Goal: Transaction & Acquisition: Purchase product/service

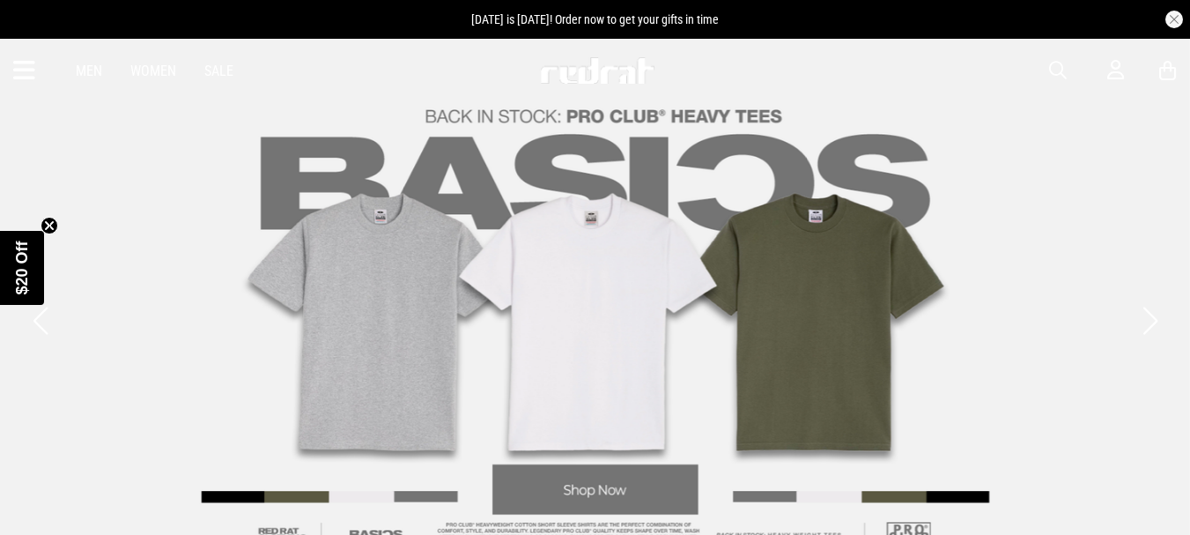
click at [98, 72] on link "Men" at bounding box center [89, 71] width 26 height 17
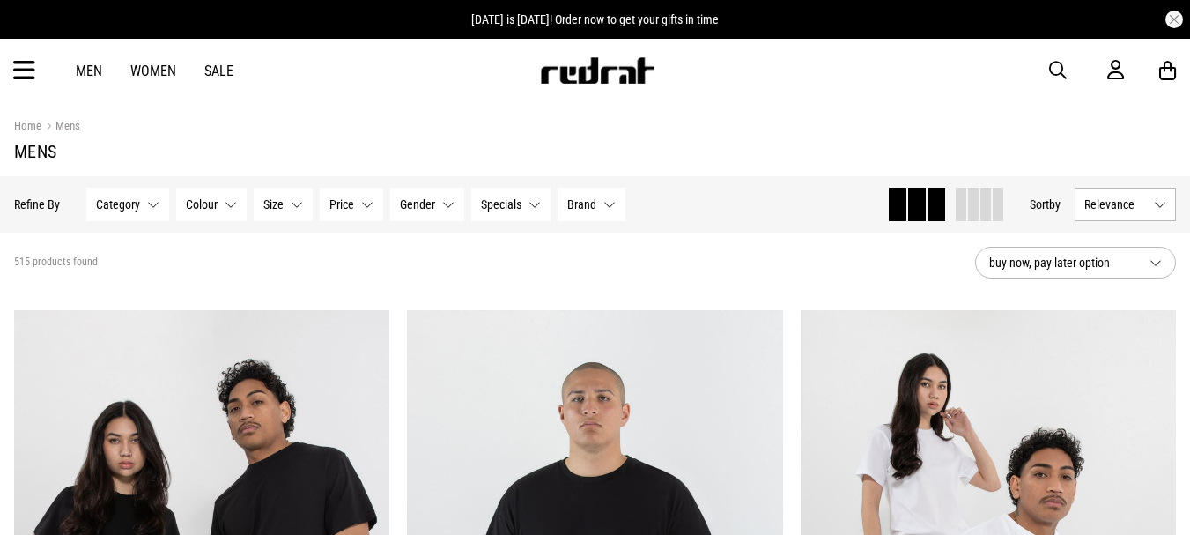
click at [36, 72] on div "Men Women Sale Sign in New Back Footwear Back Mens Back Womens Back Youth & Kid…" at bounding box center [595, 70] width 1190 height 63
click at [13, 68] on icon at bounding box center [24, 70] width 22 height 29
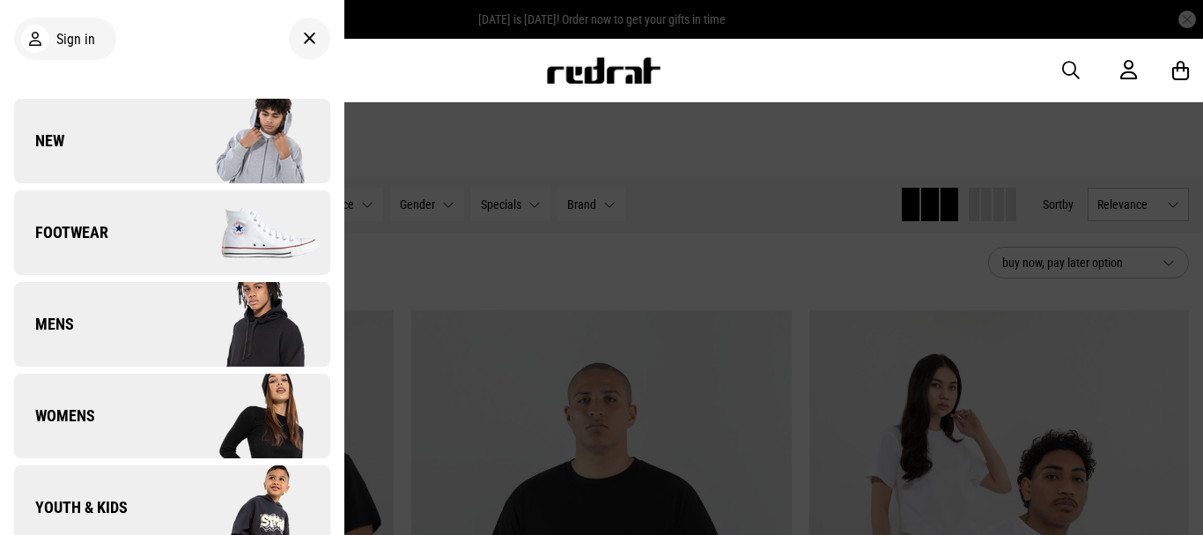
click at [264, 223] on img at bounding box center [251, 232] width 158 height 88
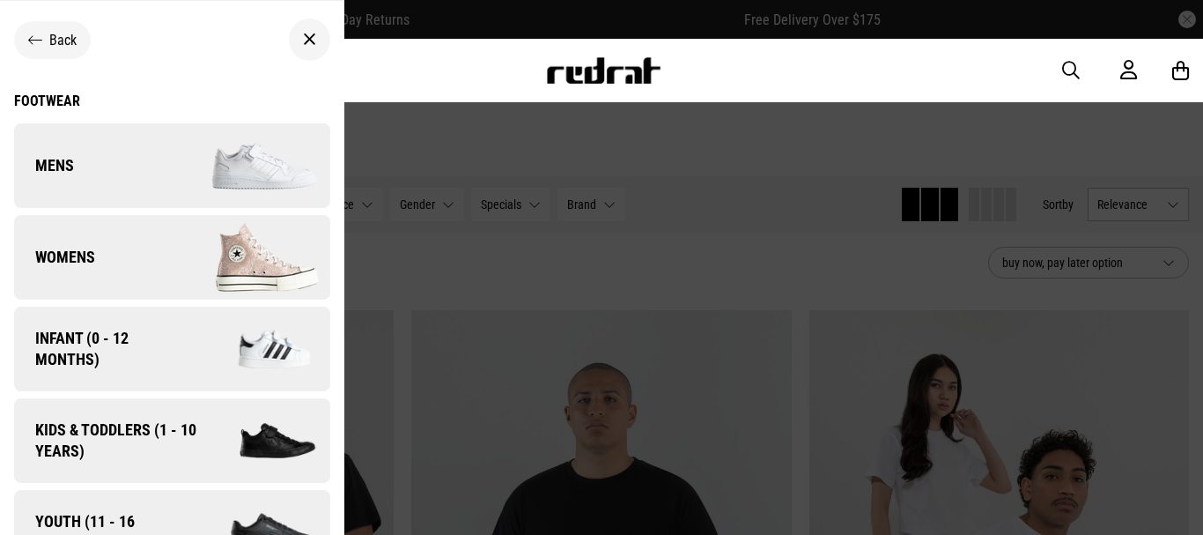
click at [240, 160] on img at bounding box center [251, 166] width 158 height 88
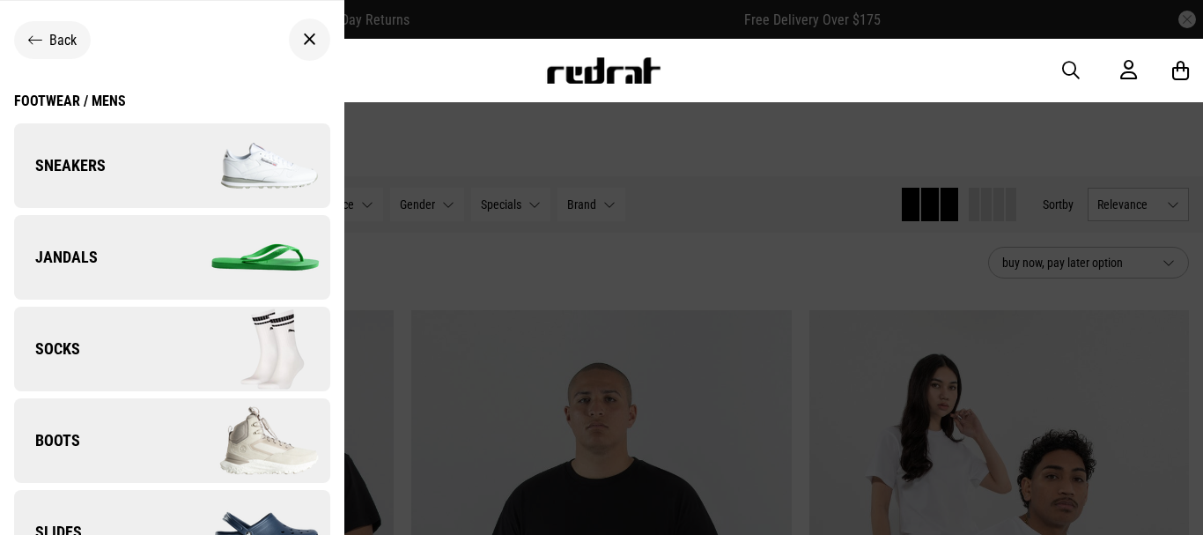
click at [254, 151] on img at bounding box center [251, 166] width 158 height 88
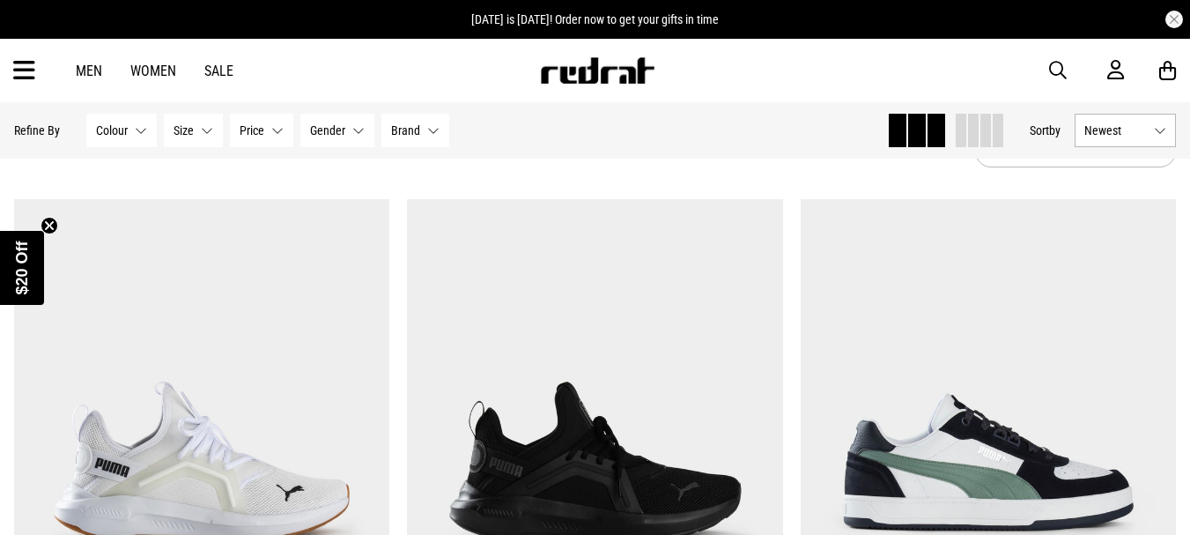
scroll to position [55, 0]
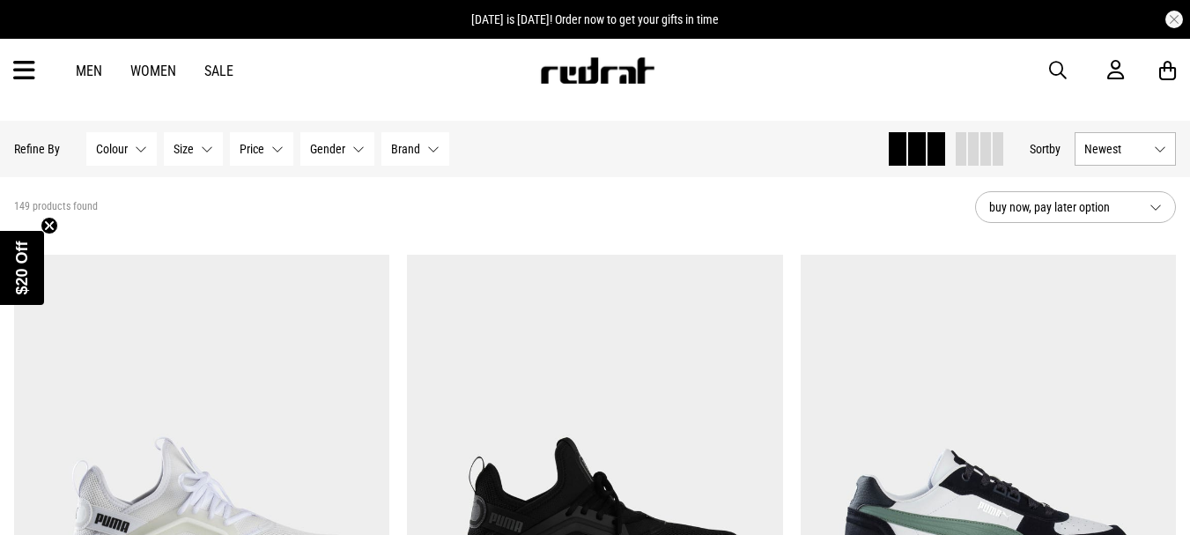
click at [1088, 199] on span "buy now, pay later option" at bounding box center [1062, 206] width 146 height 21
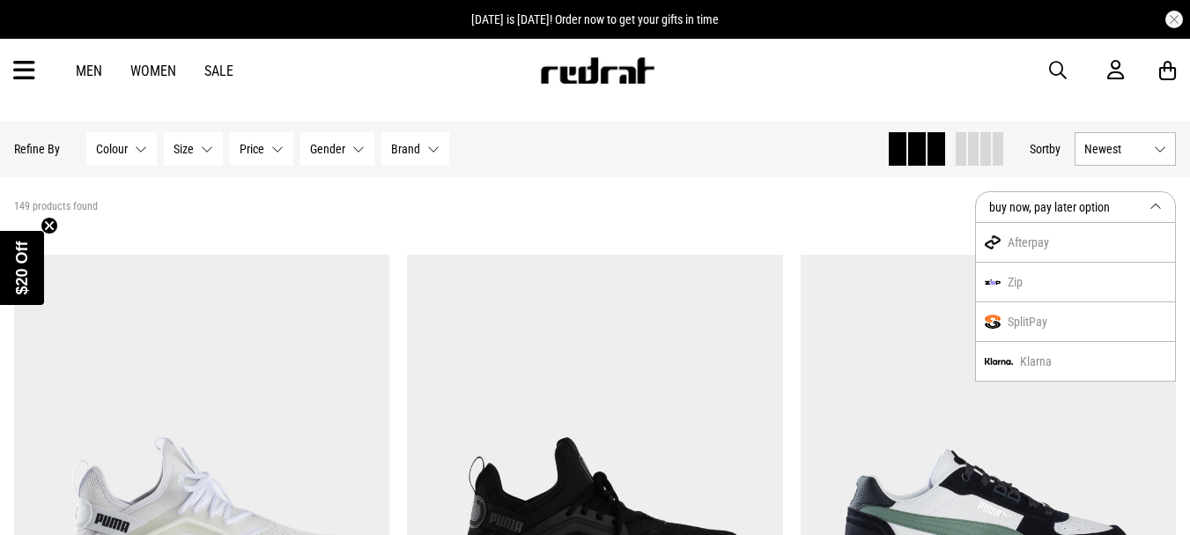
click at [1102, 142] on span "Newest" at bounding box center [1115, 149] width 63 height 14
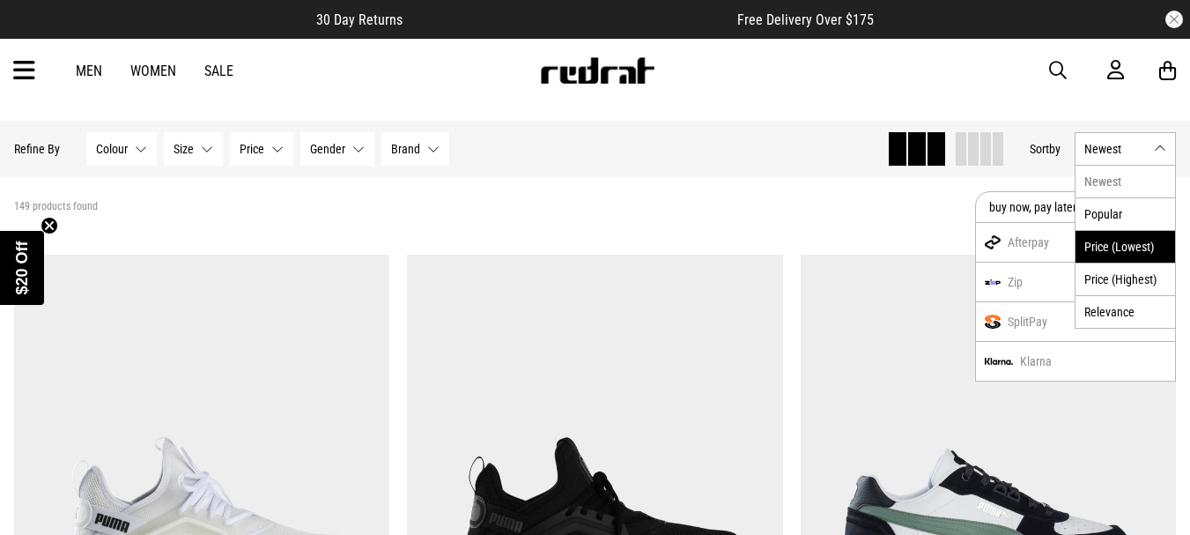
click at [1121, 253] on li "Price (Lowest)" at bounding box center [1125, 246] width 100 height 33
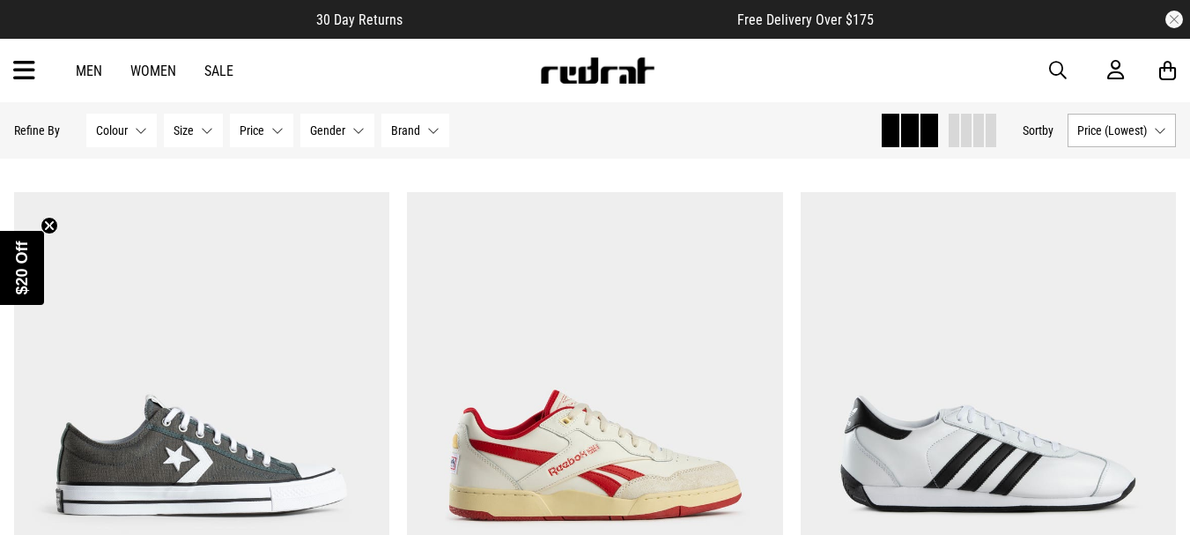
scroll to position [4727, 0]
